Goal: Information Seeking & Learning: Learn about a topic

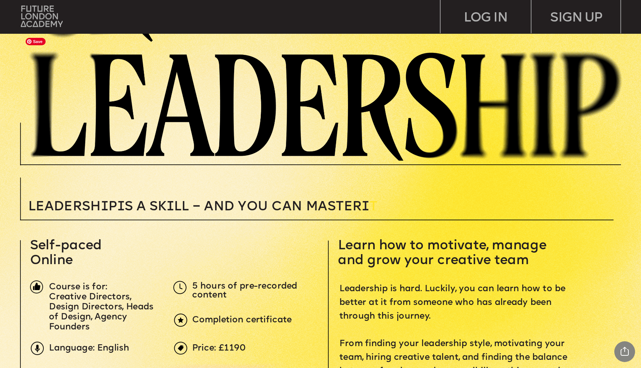
scroll to position [130, 0]
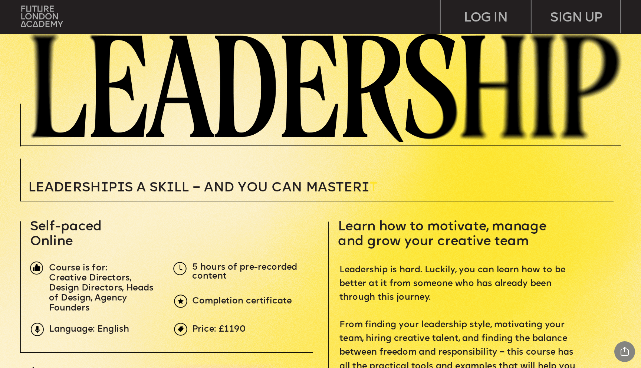
click at [44, 18] on img at bounding box center [42, 16] width 42 height 21
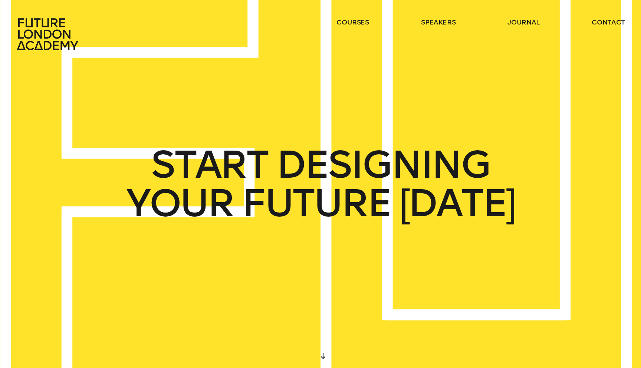
click at [291, 123] on div "START DESIGNING YOUR FUTURE TODAY" at bounding box center [288, 184] width 673 height 386
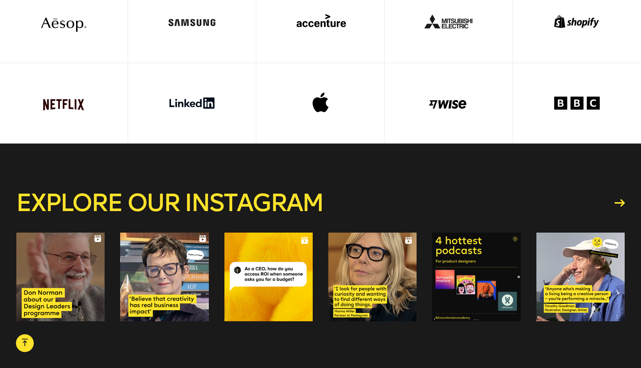
scroll to position [2860, 0]
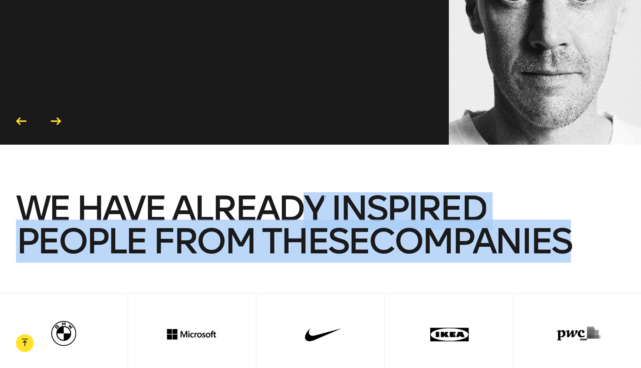
drag, startPoint x: 305, startPoint y: 185, endPoint x: 300, endPoint y: 295, distance: 109.5
click at [300, 295] on div "We have already inspired people from these companies" at bounding box center [320, 363] width 641 height 343
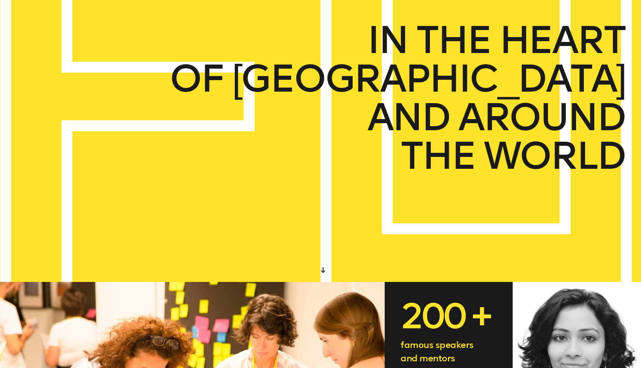
scroll to position [0, 0]
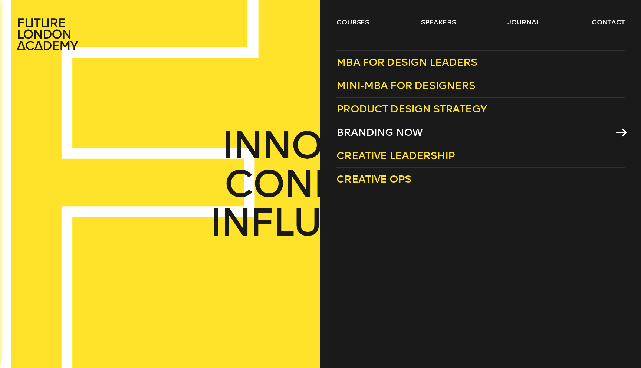
click at [381, 133] on span "Branding Now" at bounding box center [379, 132] width 86 height 12
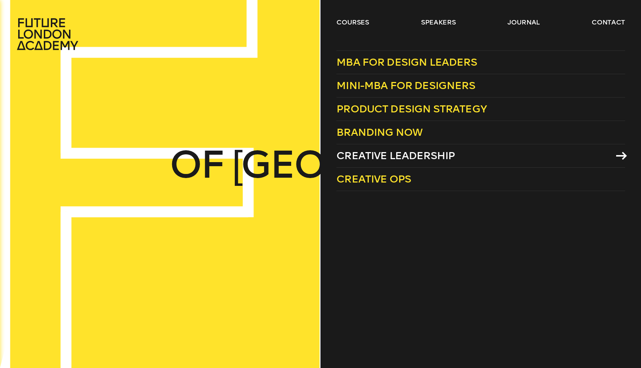
click at [391, 157] on span "Creative Leadership" at bounding box center [395, 155] width 118 height 12
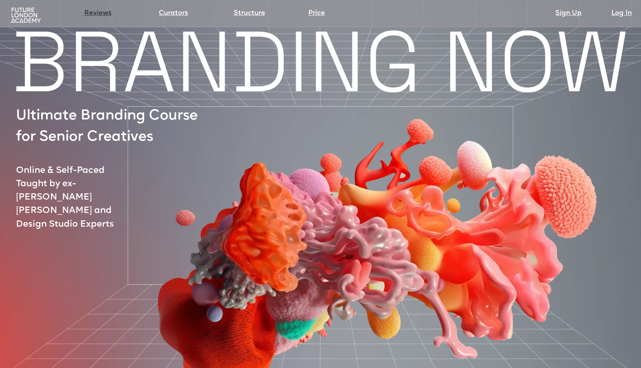
click at [106, 16] on link "Reviews" at bounding box center [97, 13] width 27 height 10
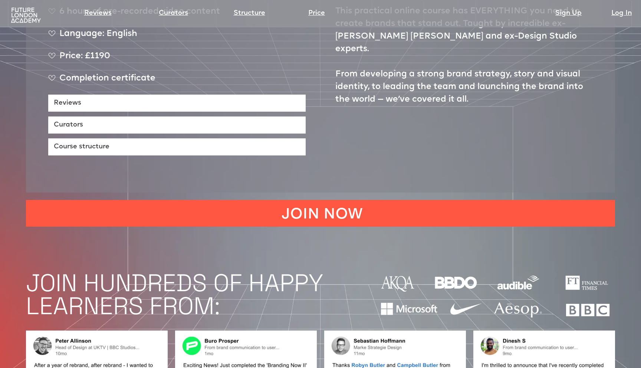
click at [31, 10] on img at bounding box center [25, 15] width 33 height 17
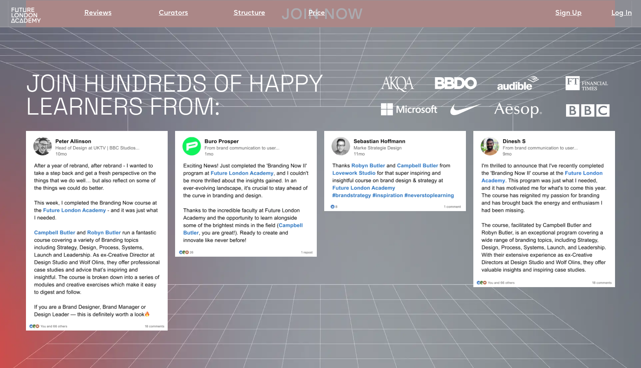
scroll to position [658, 0]
click at [185, 17] on link "Curators" at bounding box center [173, 13] width 29 height 10
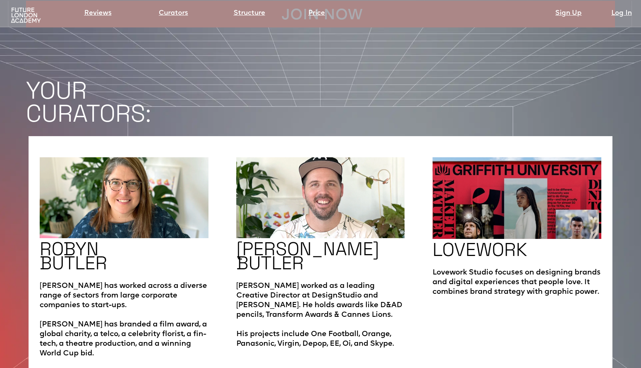
scroll to position [1203, 0]
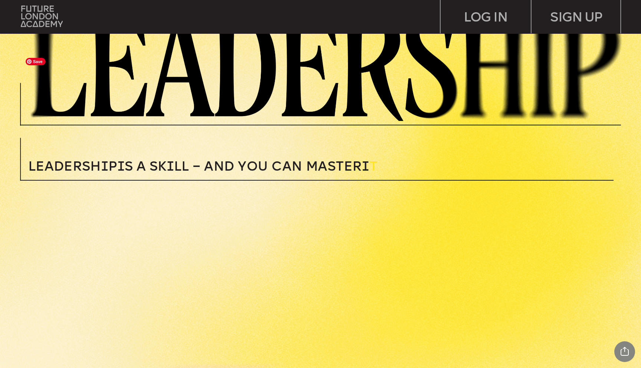
scroll to position [259, 0]
